Goal: Check status: Check status

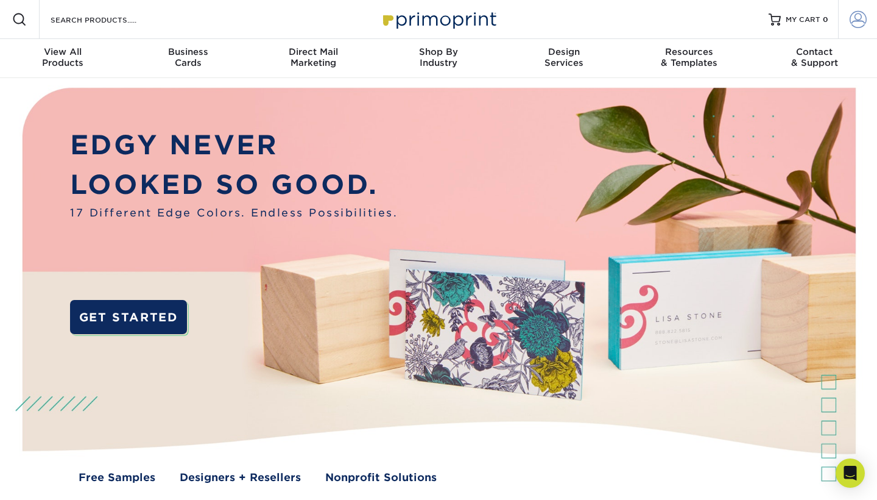
click at [856, 18] on span at bounding box center [858, 19] width 17 height 17
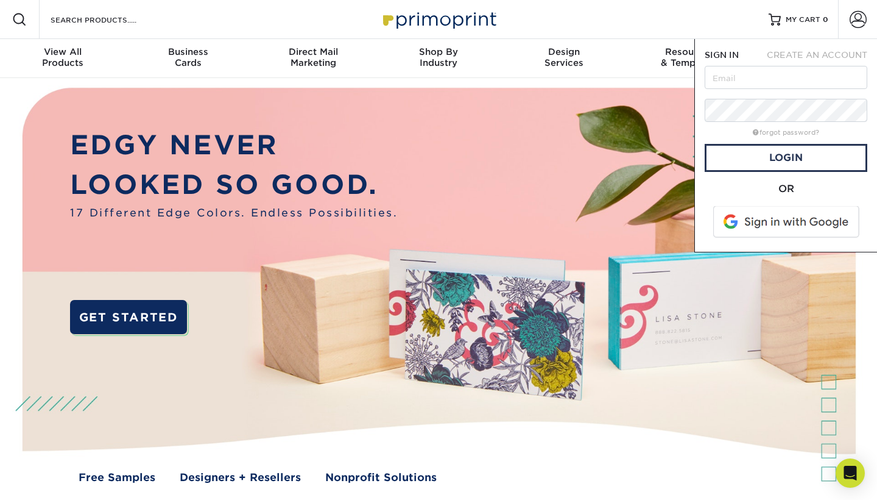
click at [771, 222] on span at bounding box center [787, 222] width 155 height 32
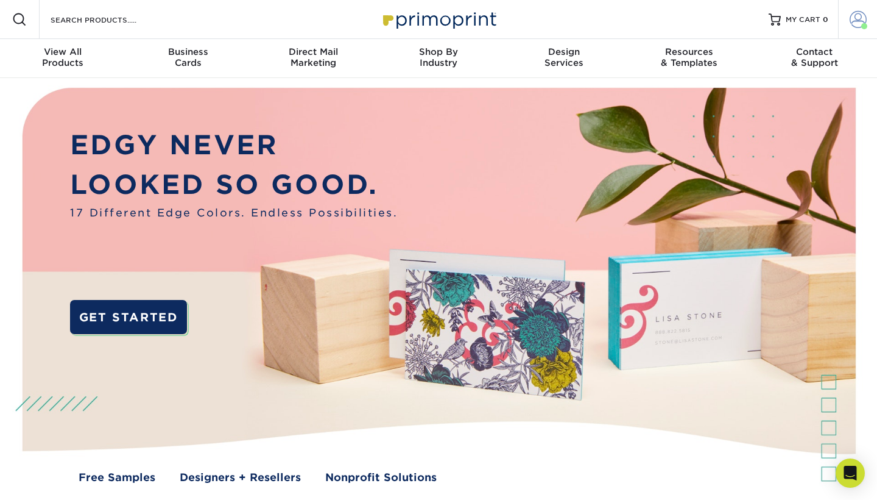
click at [855, 23] on span at bounding box center [858, 19] width 17 height 17
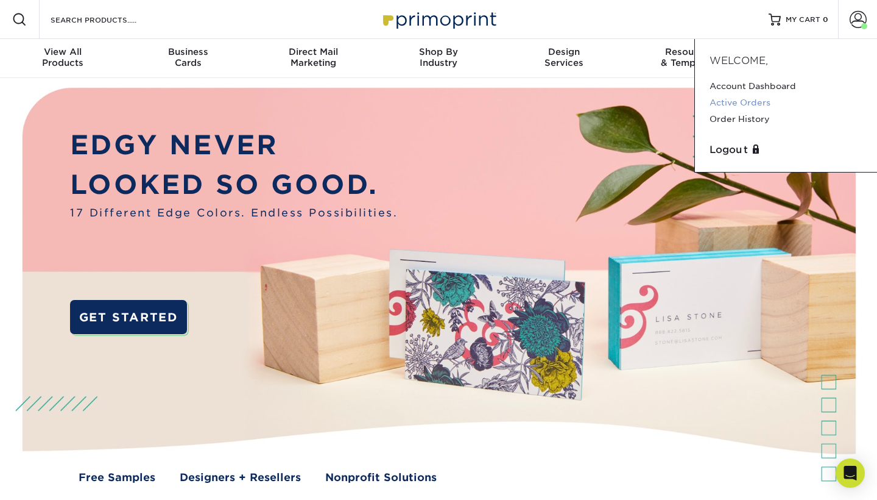
click at [745, 100] on link "Active Orders" at bounding box center [786, 102] width 153 height 16
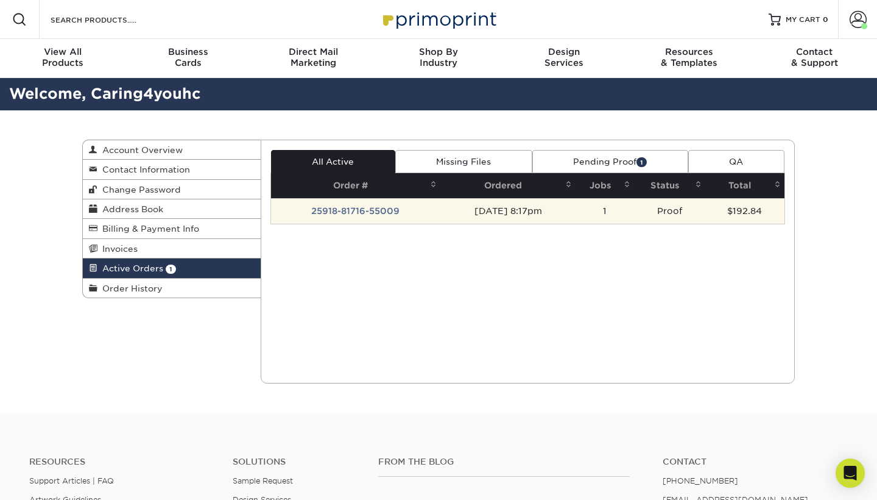
click at [351, 211] on td "25918-81716-55009" at bounding box center [356, 211] width 170 height 26
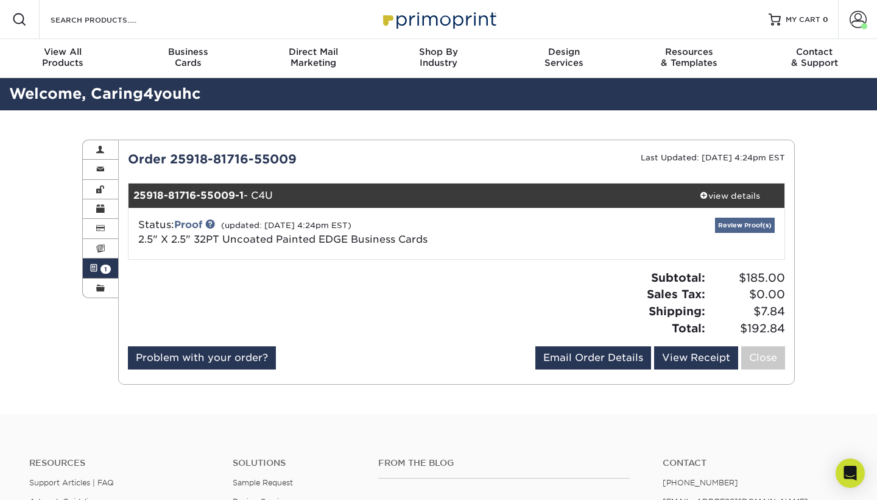
click at [757, 227] on link "Review Proof(s)" at bounding box center [745, 225] width 60 height 15
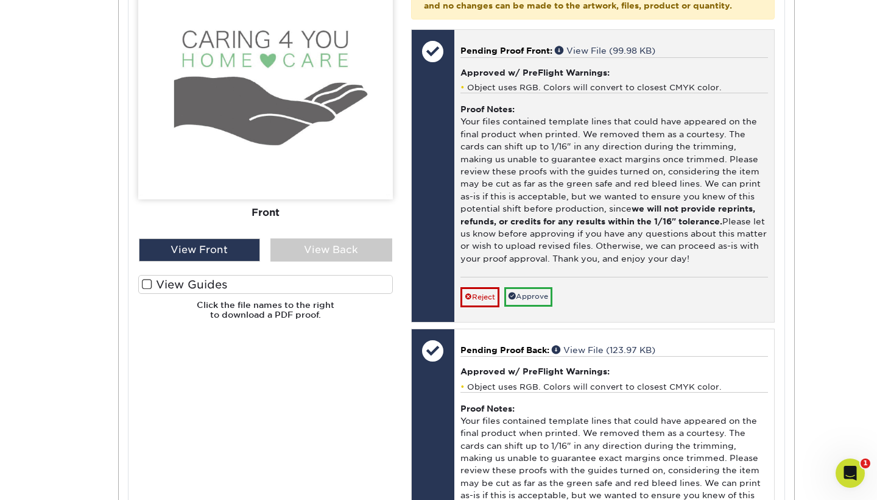
scroll to position [611, 0]
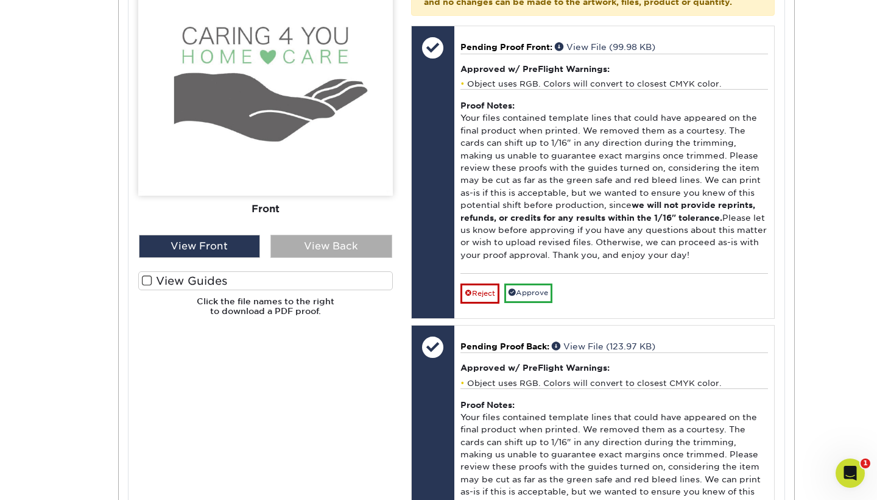
click at [308, 239] on div "View Back" at bounding box center [332, 246] width 122 height 23
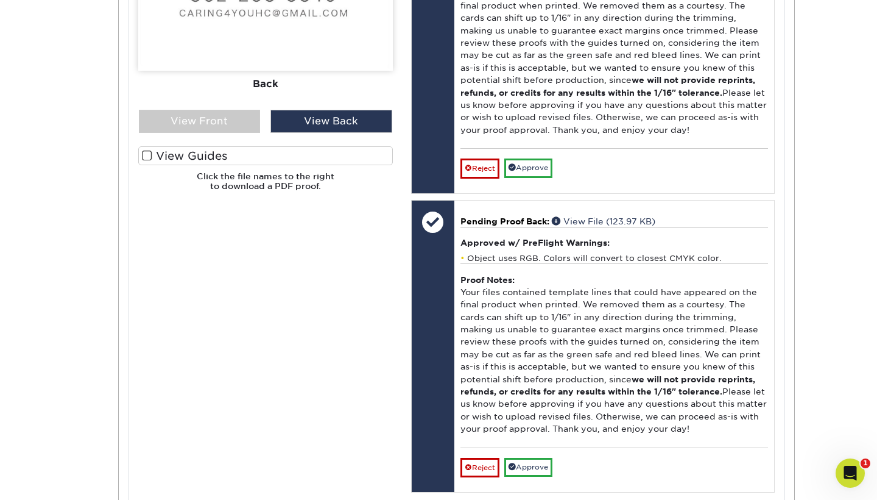
scroll to position [733, 0]
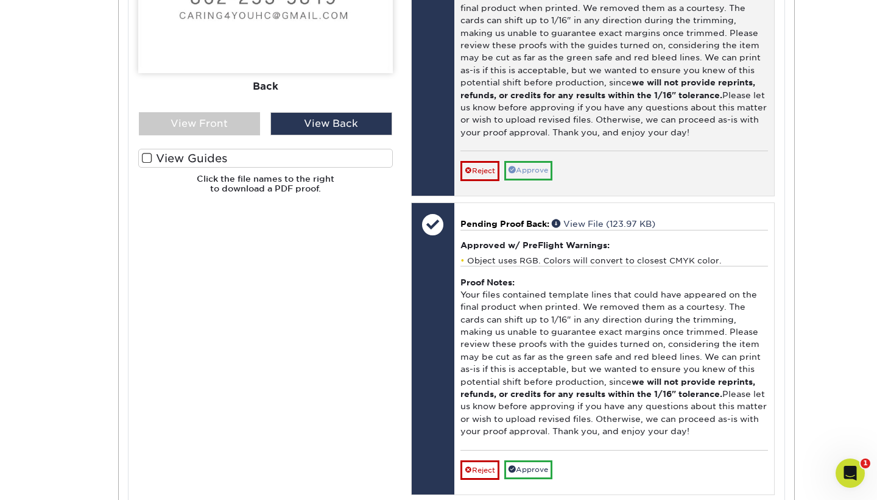
click at [523, 161] on link "Approve" at bounding box center [529, 170] width 48 height 19
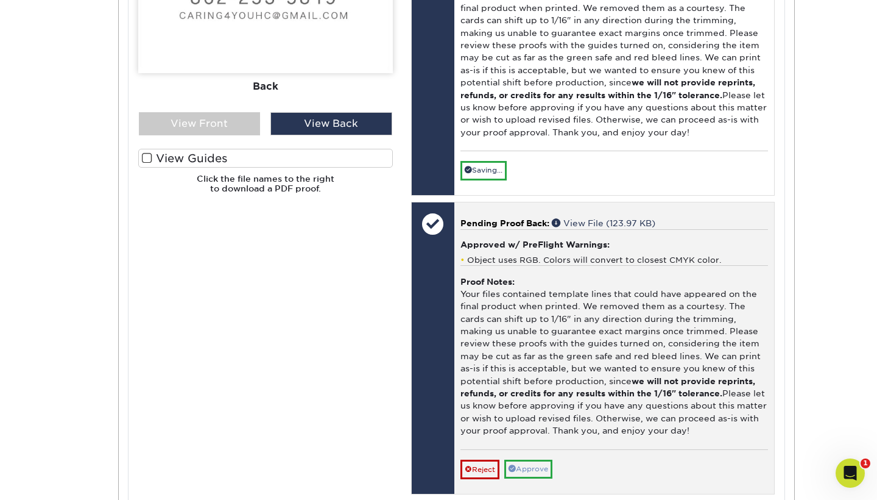
click at [541, 459] on link "Approve" at bounding box center [529, 468] width 48 height 19
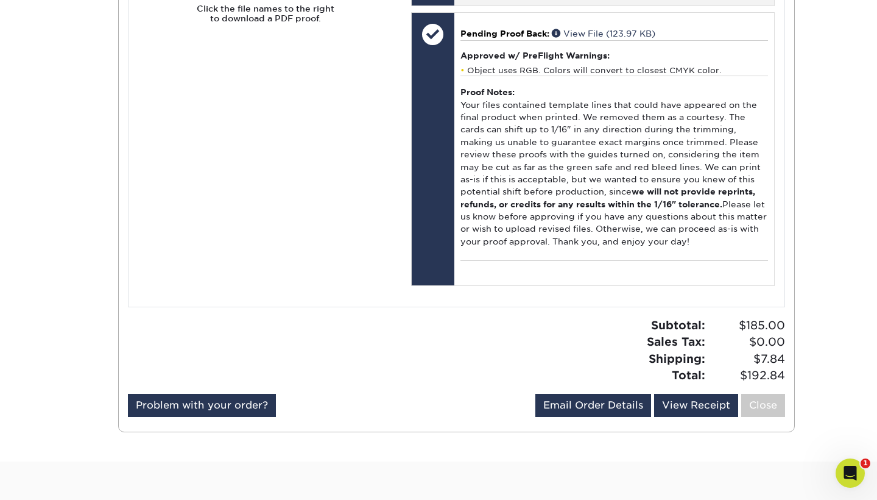
scroll to position [904, 0]
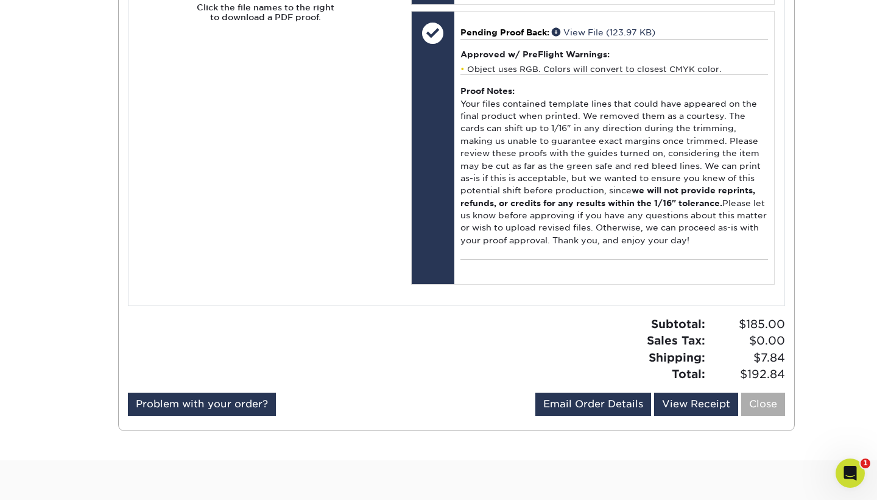
click at [765, 392] on link "Close" at bounding box center [764, 403] width 44 height 23
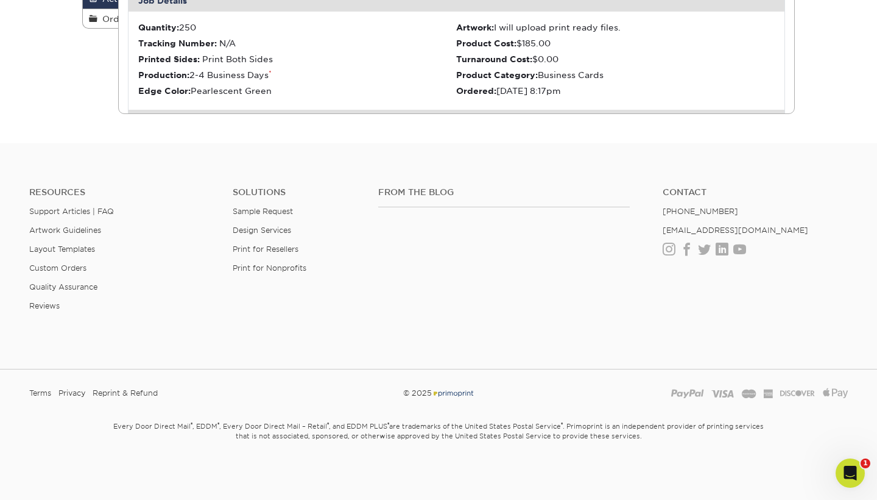
scroll to position [0, 0]
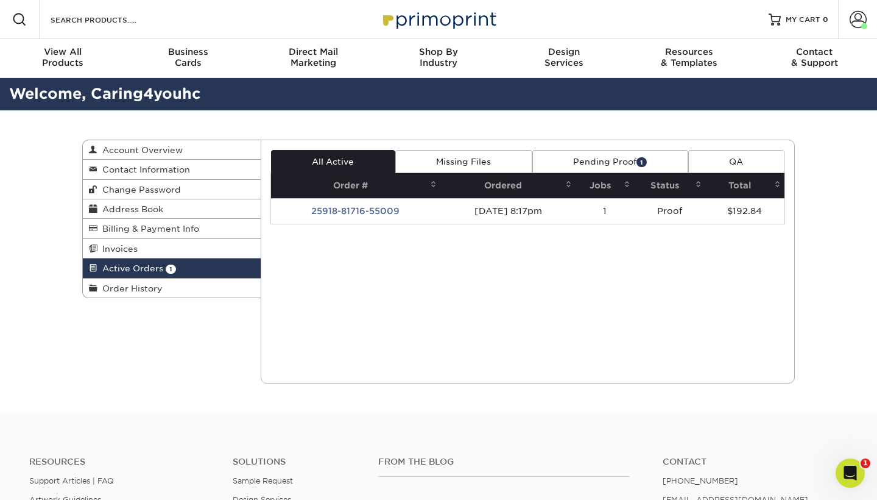
click at [582, 159] on link "Pending Proof 1" at bounding box center [611, 161] width 156 height 23
click at [739, 163] on link "QA" at bounding box center [735, 161] width 99 height 23
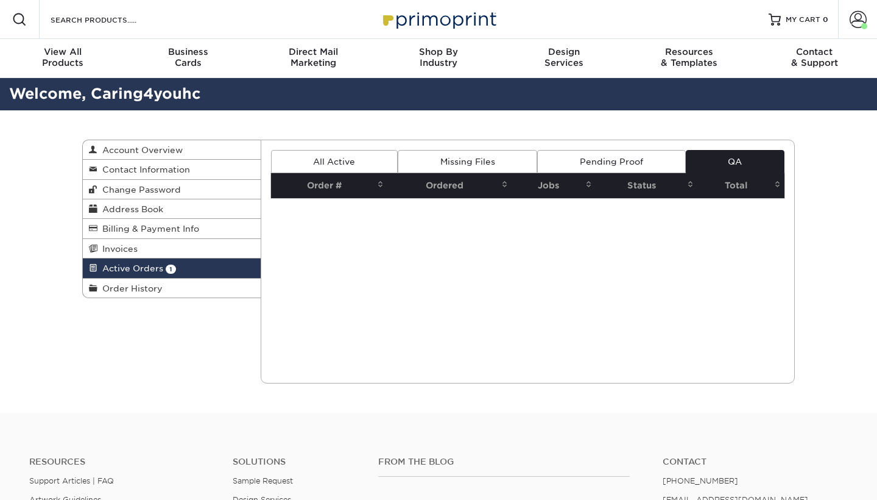
click at [491, 158] on link "Missing Files" at bounding box center [468, 161] width 140 height 23
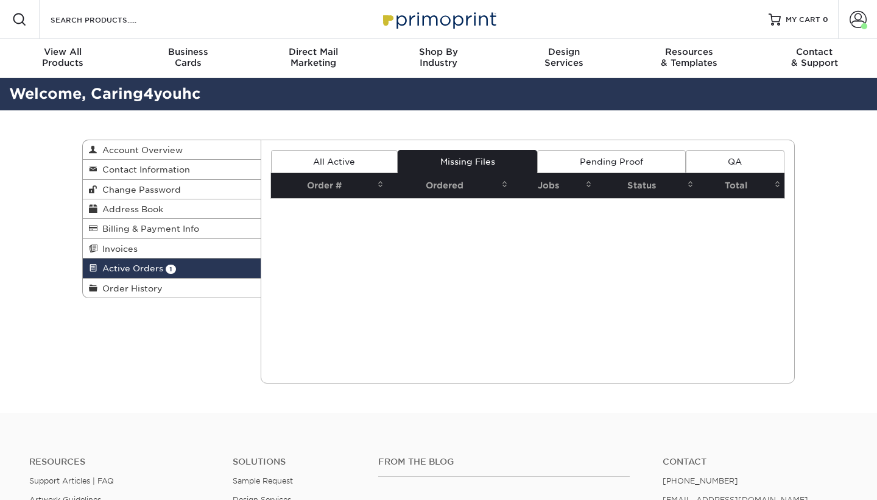
click at [332, 167] on link "All Active" at bounding box center [334, 161] width 127 height 23
